Goal: Navigation & Orientation: Find specific page/section

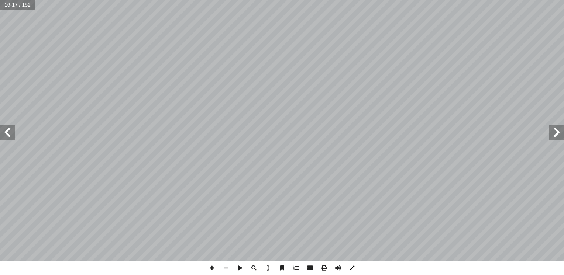
click at [352, 269] on span at bounding box center [352, 268] width 14 height 14
click at [354, 270] on span at bounding box center [352, 268] width 14 height 14
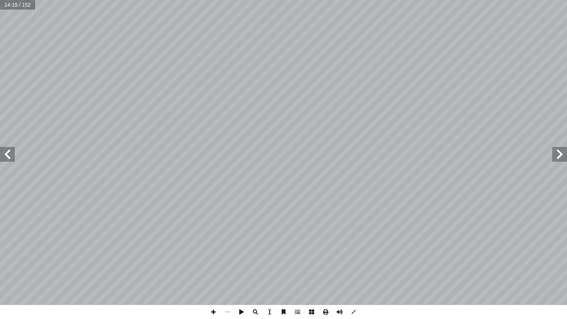
click at [1, 159] on span at bounding box center [7, 154] width 15 height 15
click at [217, 275] on span at bounding box center [213, 312] width 14 height 14
